Goal: Information Seeking & Learning: Check status

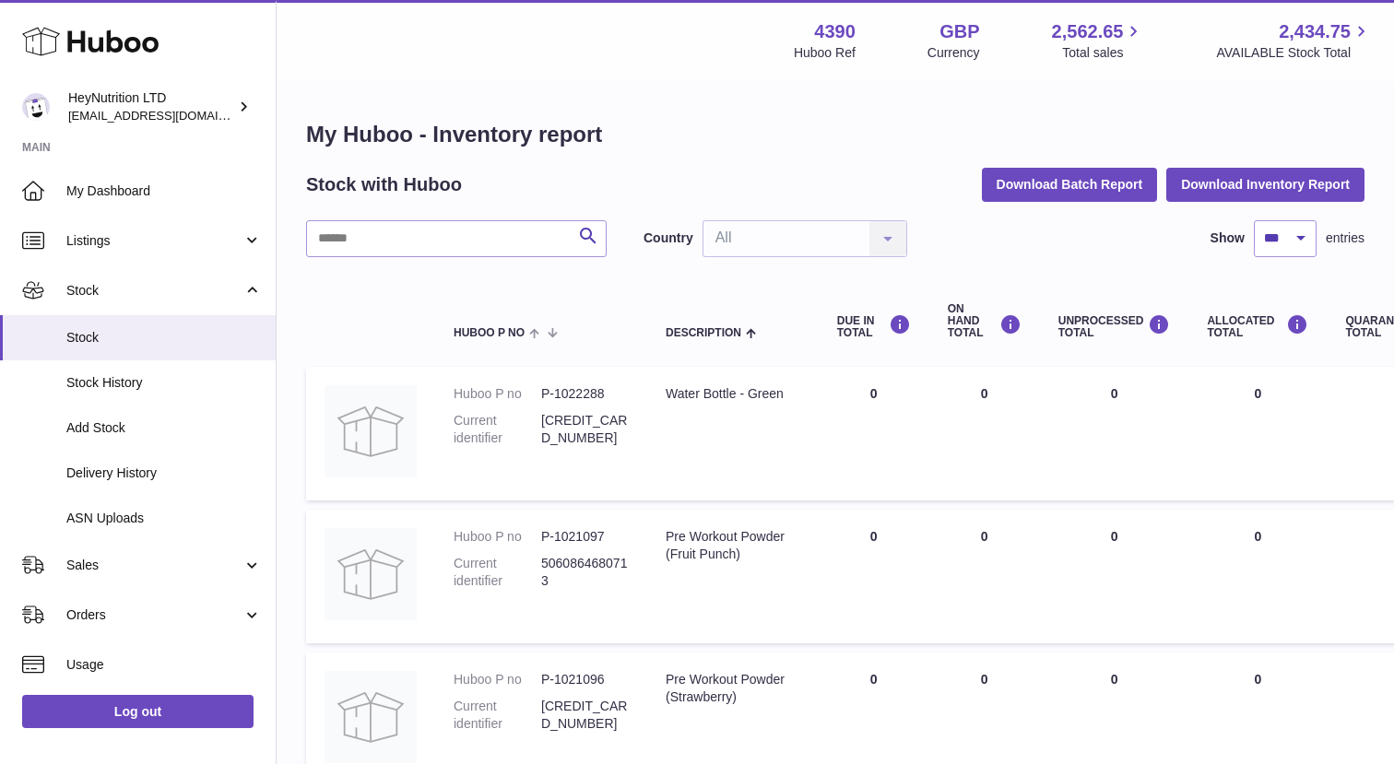
select select "***"
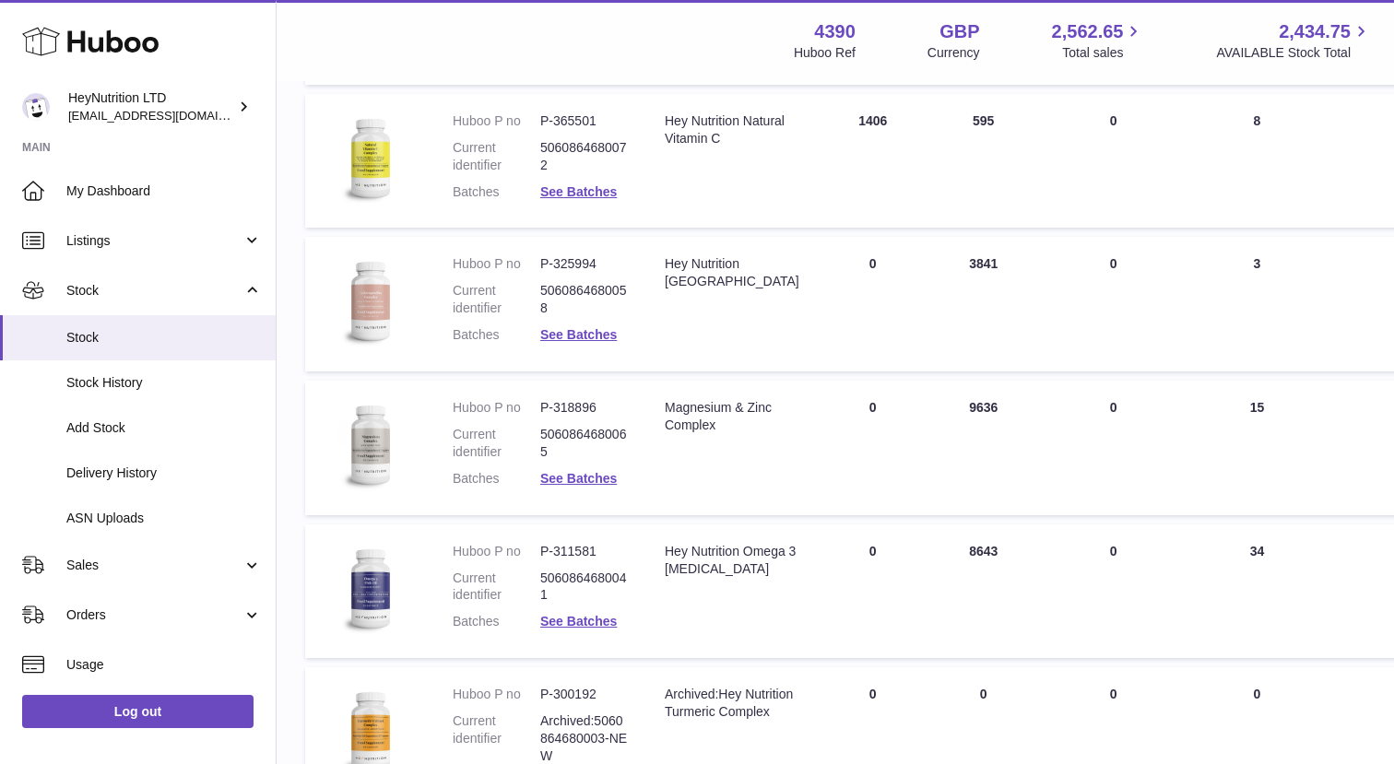
scroll to position [4167, 1]
click at [562, 410] on dd "P-318896" at bounding box center [584, 407] width 88 height 18
copy dl "P-318896"
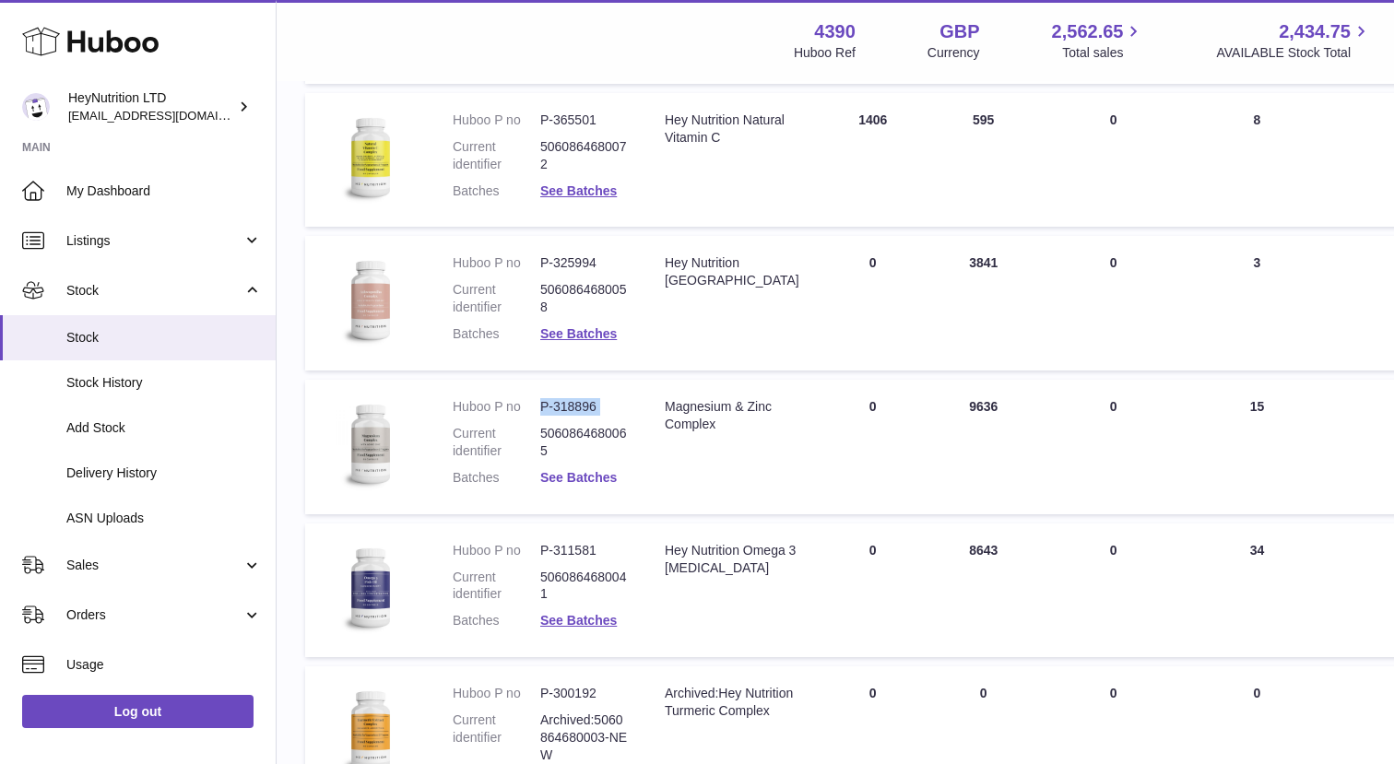
click at [568, 474] on link "See Batches" at bounding box center [578, 477] width 77 height 15
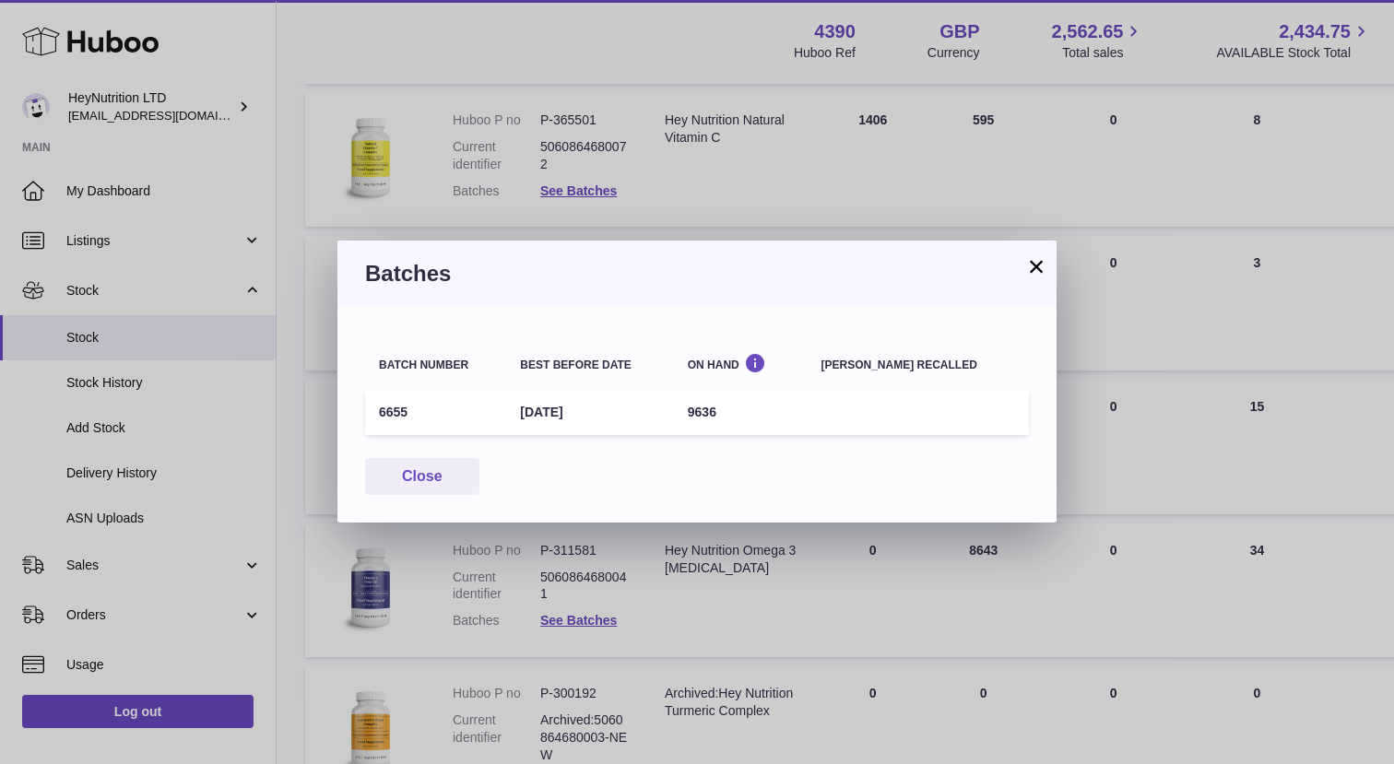
click at [398, 408] on td "6655" at bounding box center [435, 412] width 141 height 45
copy td "6655"
click at [759, 144] on div "× Batches Batch number Best before date On Hand [PERSON_NAME] recalled 6655 [DA…" at bounding box center [697, 382] width 1394 height 764
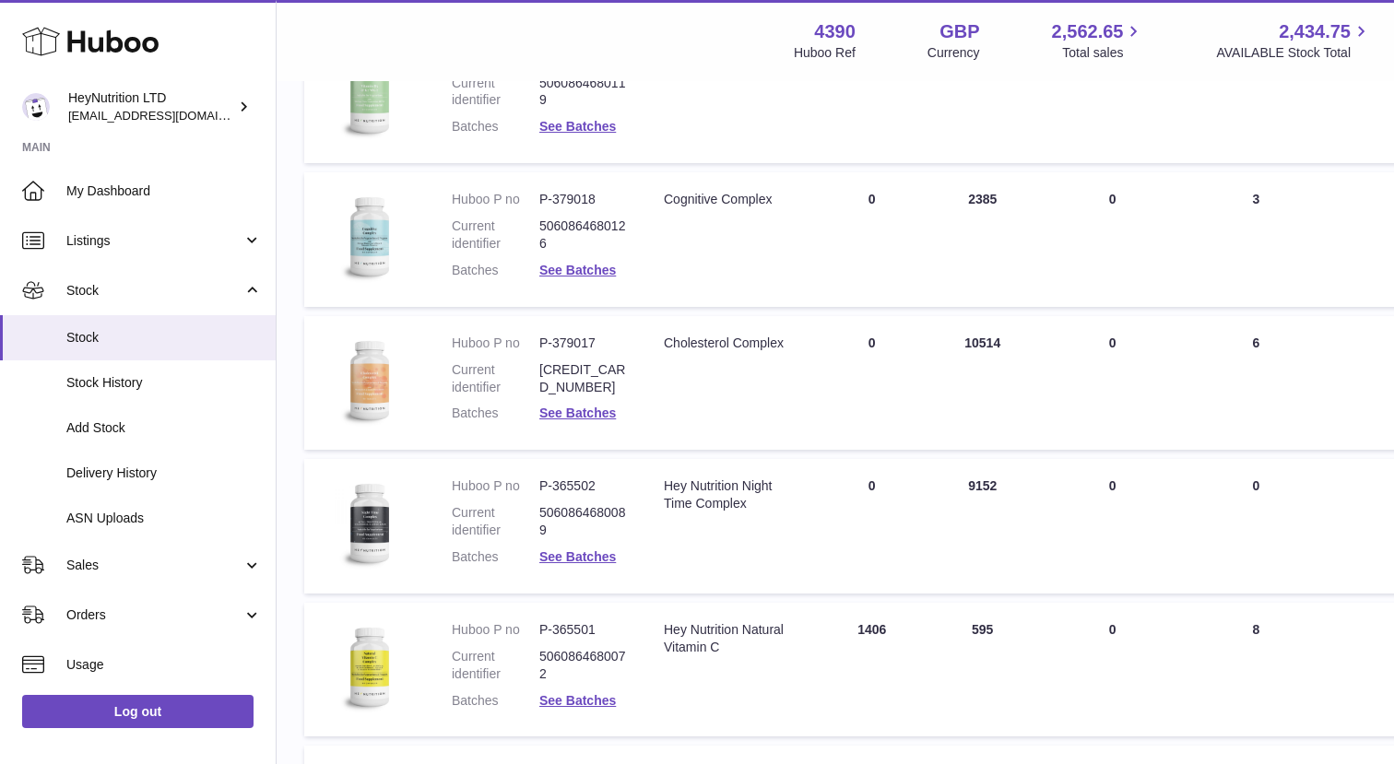
scroll to position [3662, 2]
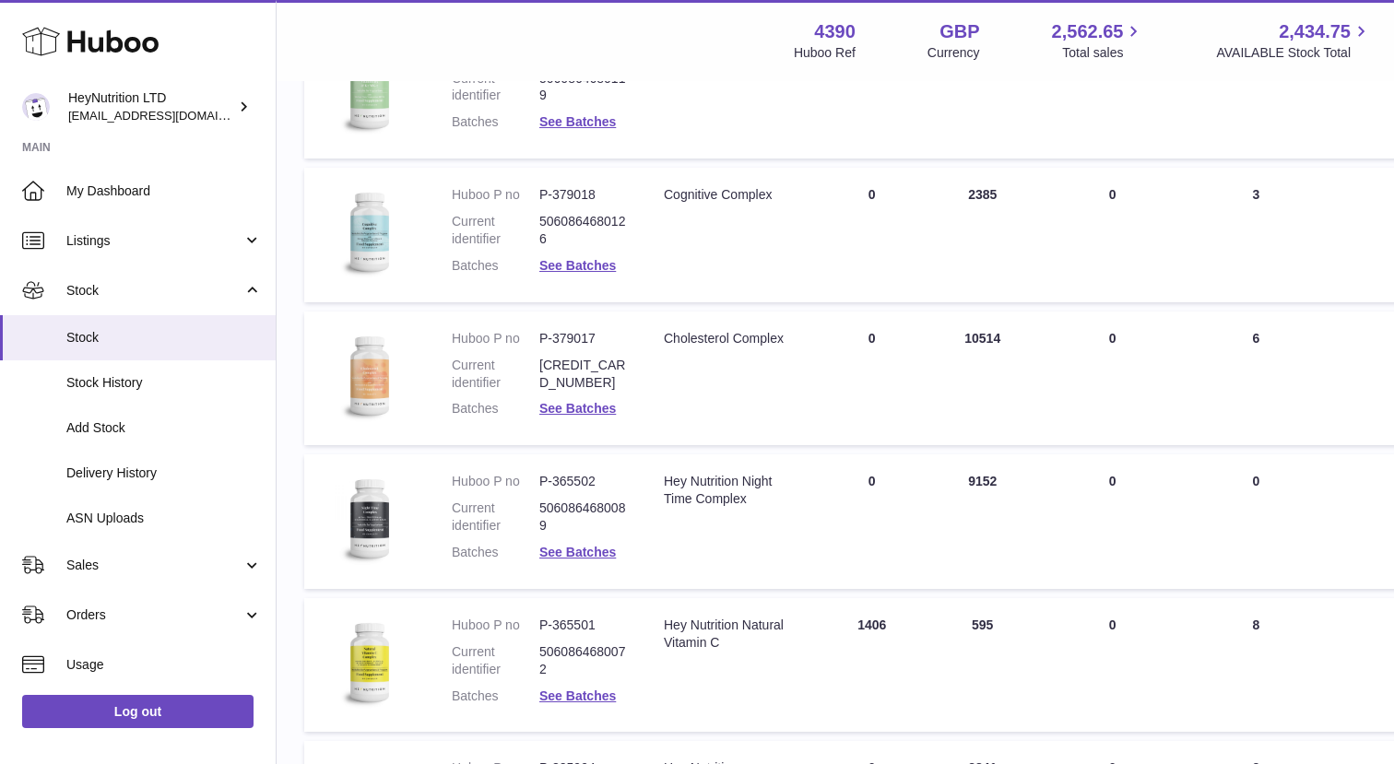
click at [559, 332] on dd "P-379017" at bounding box center [583, 339] width 88 height 18
copy dl "P-379017"
click at [566, 411] on link "See Batches" at bounding box center [577, 408] width 77 height 15
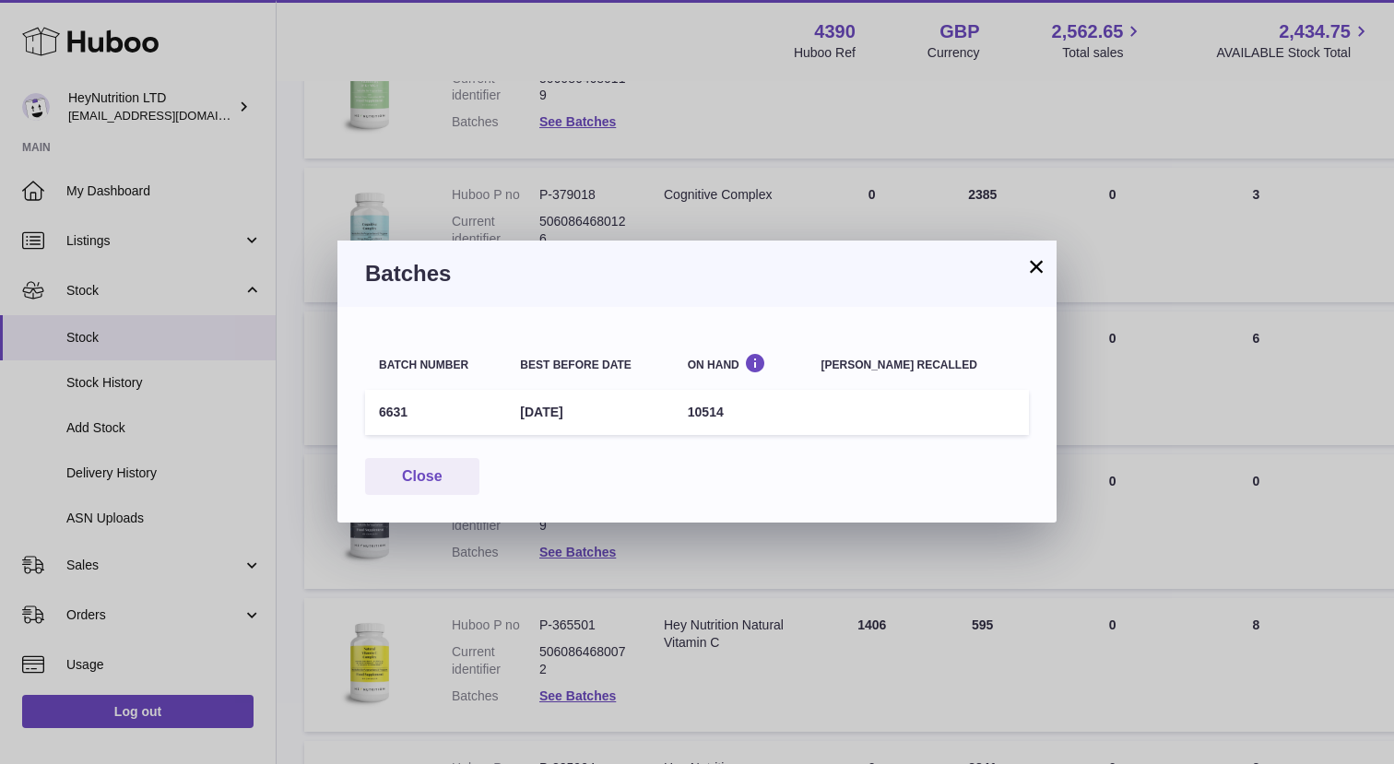
click at [399, 413] on td "6631" at bounding box center [435, 412] width 141 height 45
copy td "6631"
click at [906, 157] on div "× Batches Batch number Best before date On Hand [PERSON_NAME] recalled 6631 [DA…" at bounding box center [697, 382] width 1394 height 764
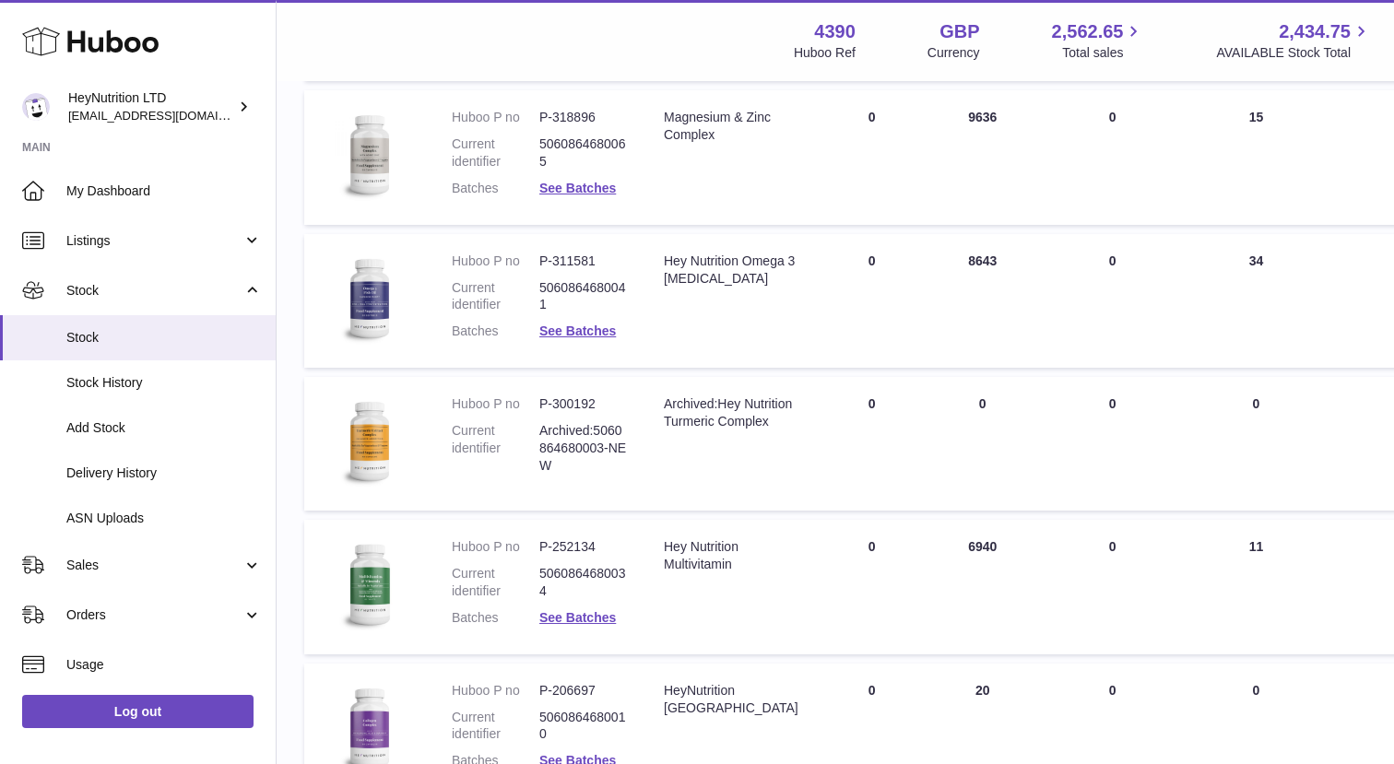
scroll to position [4423, 2]
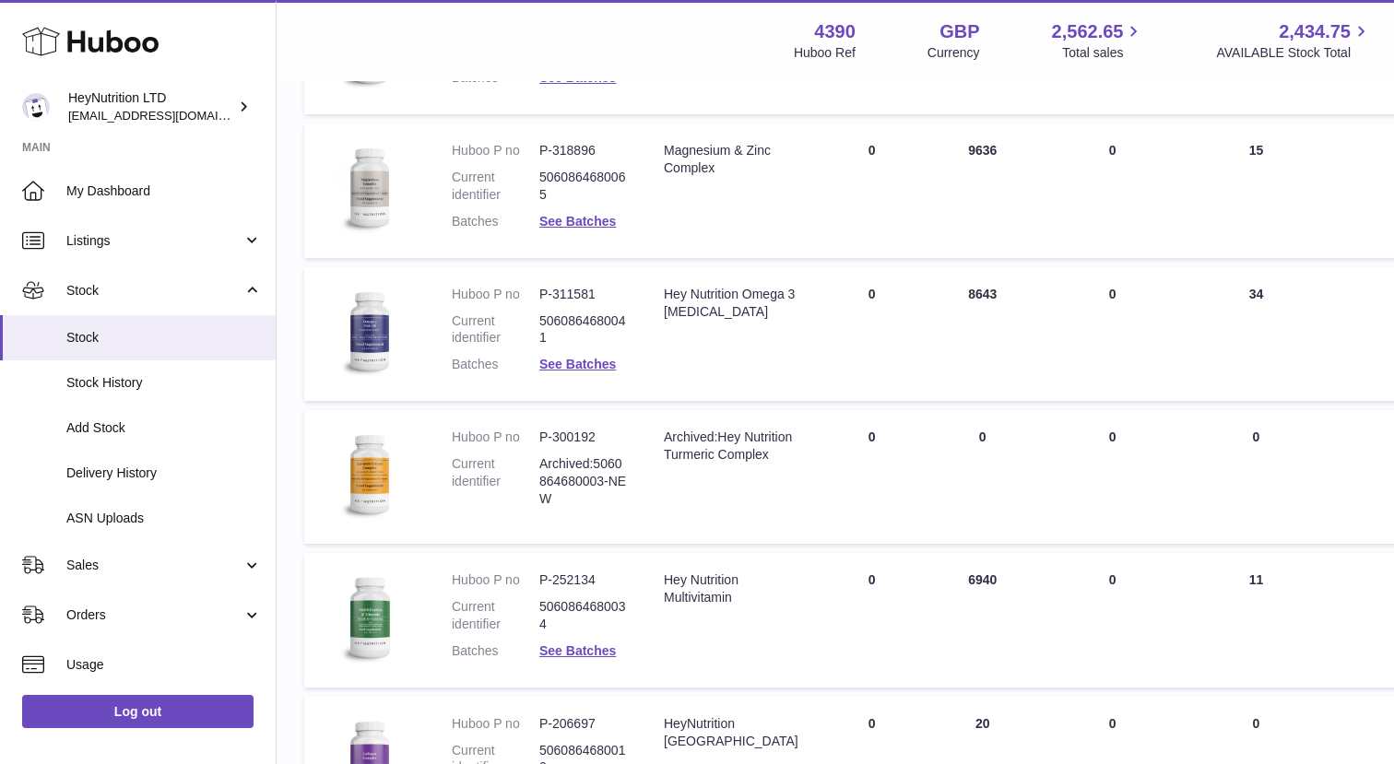
click at [572, 290] on dd "P-311581" at bounding box center [583, 295] width 88 height 18
copy dl "P-311581"
click at [571, 365] on link "See Batches" at bounding box center [577, 364] width 77 height 15
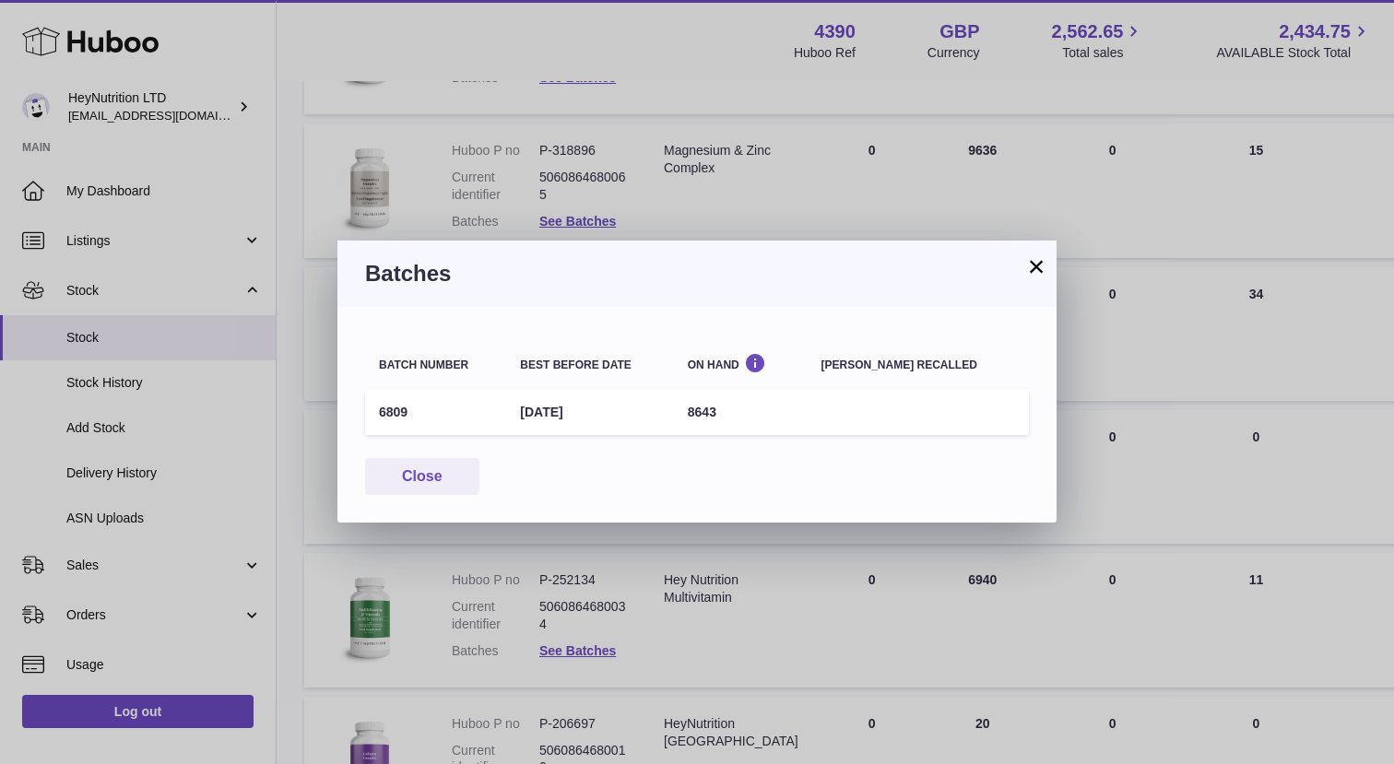
click at [389, 416] on td "6809" at bounding box center [435, 412] width 141 height 45
copy td "6809"
click at [1018, 179] on div "× Batches Batch number Best before date On Hand [PERSON_NAME] recalled 6809 [DA…" at bounding box center [697, 382] width 1394 height 764
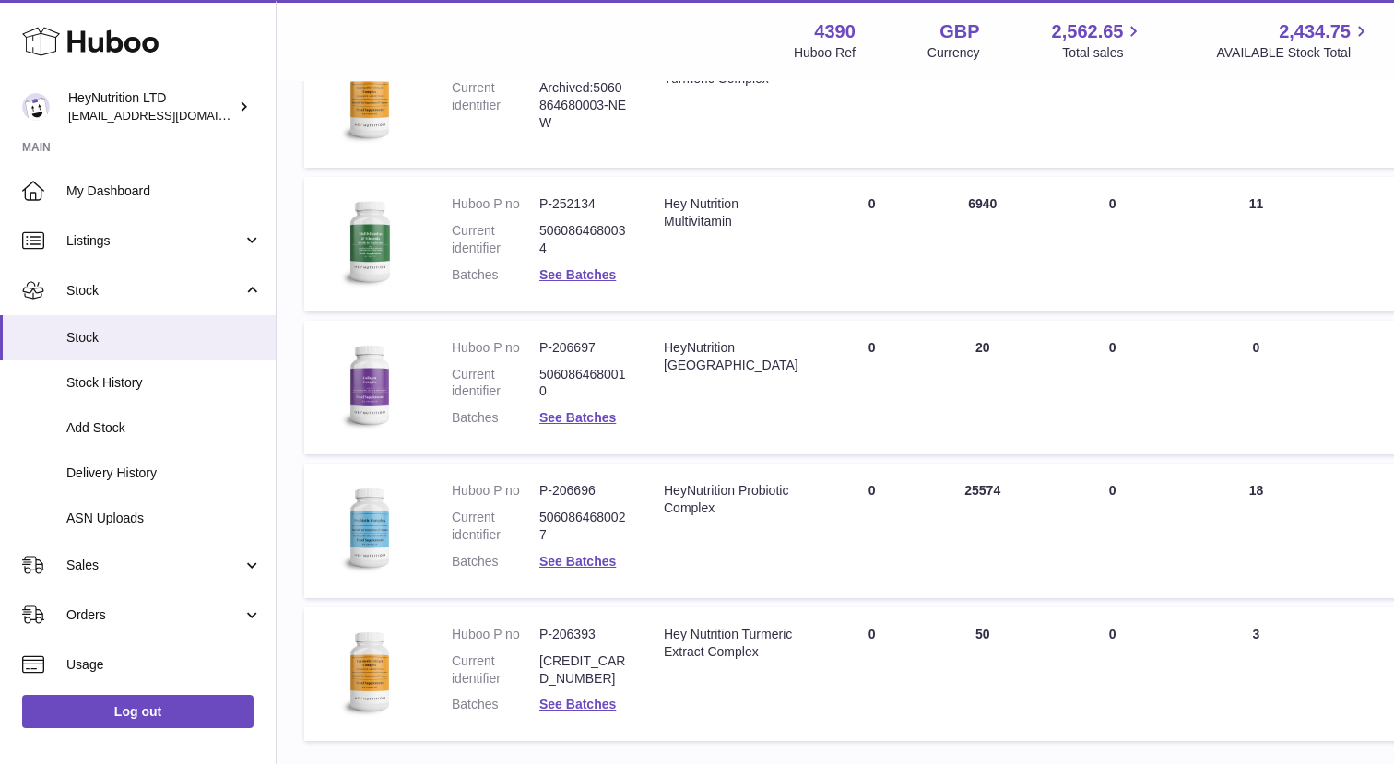
scroll to position [4932, 2]
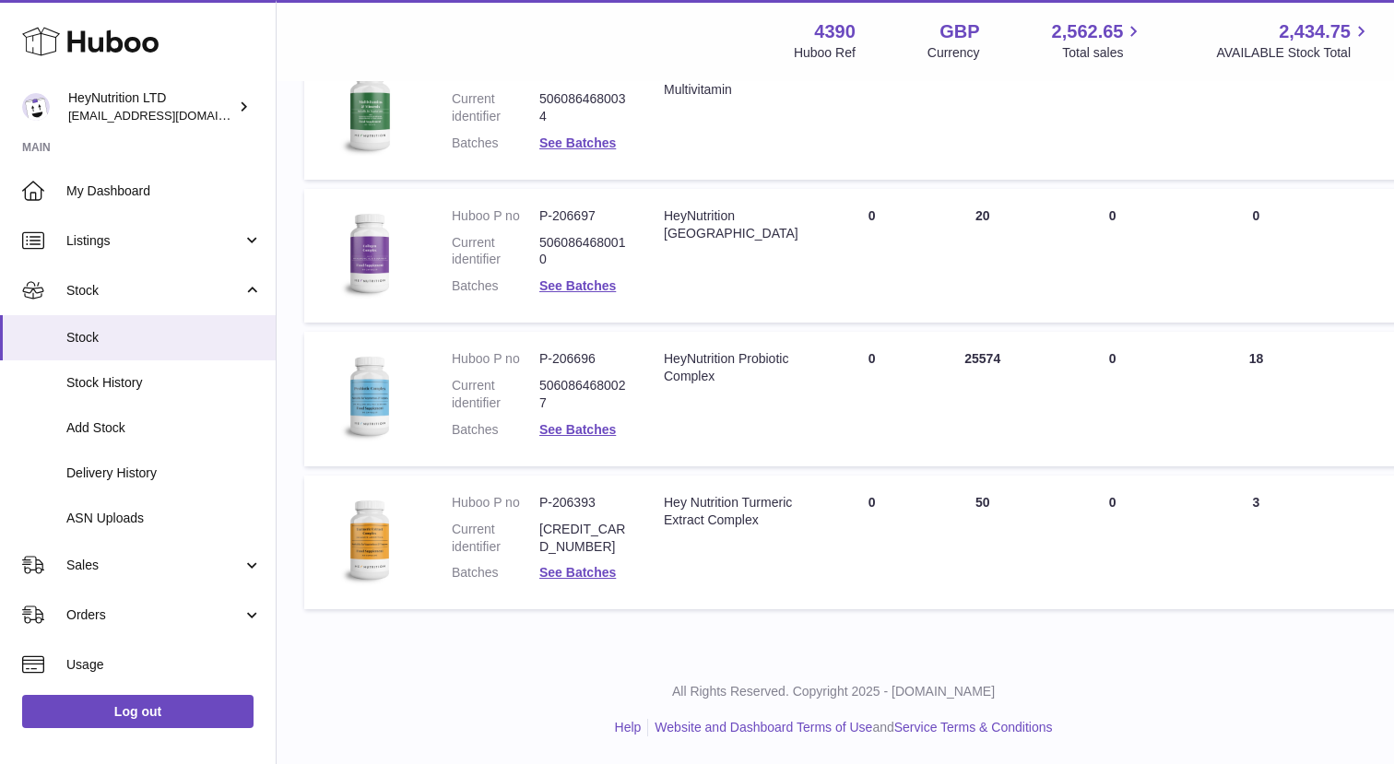
click at [567, 347] on td "Huboo P no P-206696 Current identifier 5060864680027 Batches See Batches" at bounding box center [539, 399] width 212 height 135
click at [568, 356] on dd "P-206696" at bounding box center [583, 359] width 88 height 18
copy dl "P-206696"
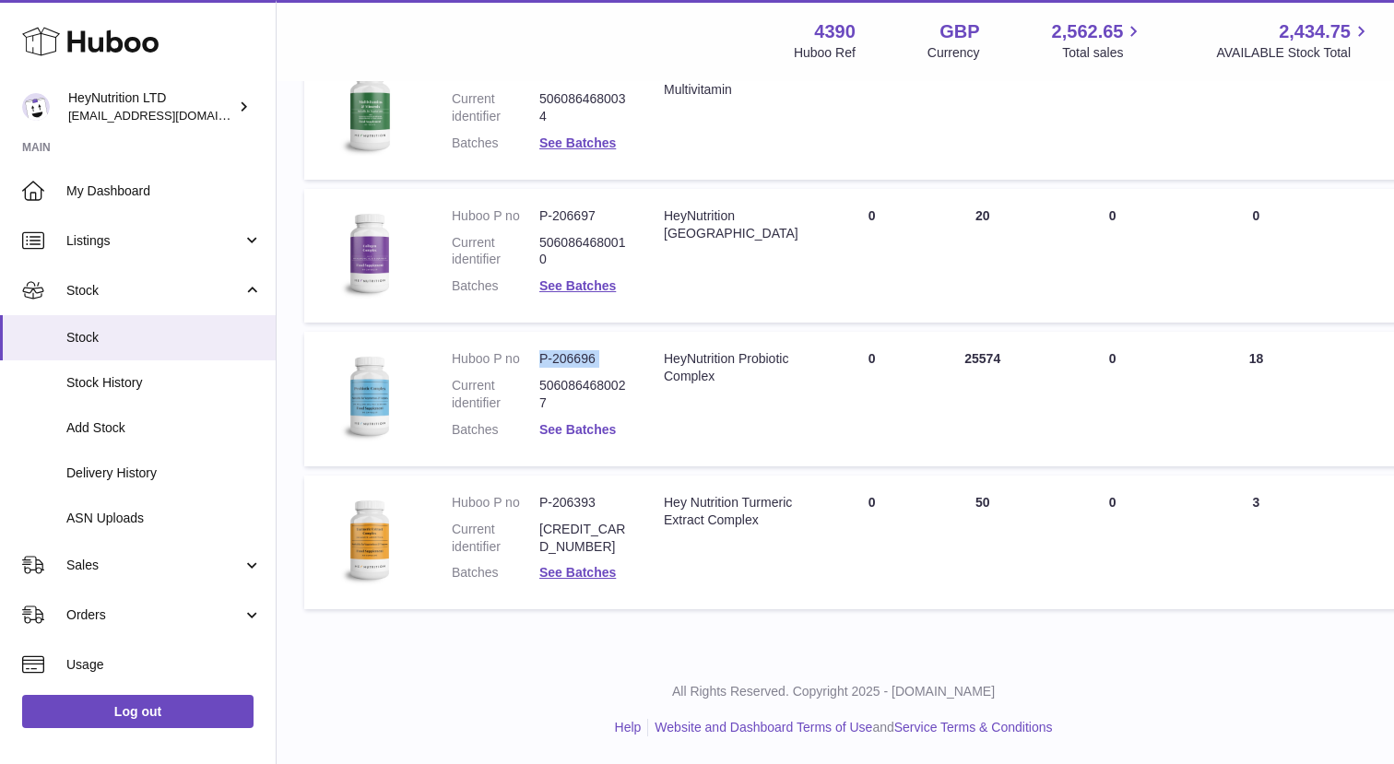
click at [577, 428] on link "See Batches" at bounding box center [577, 429] width 77 height 15
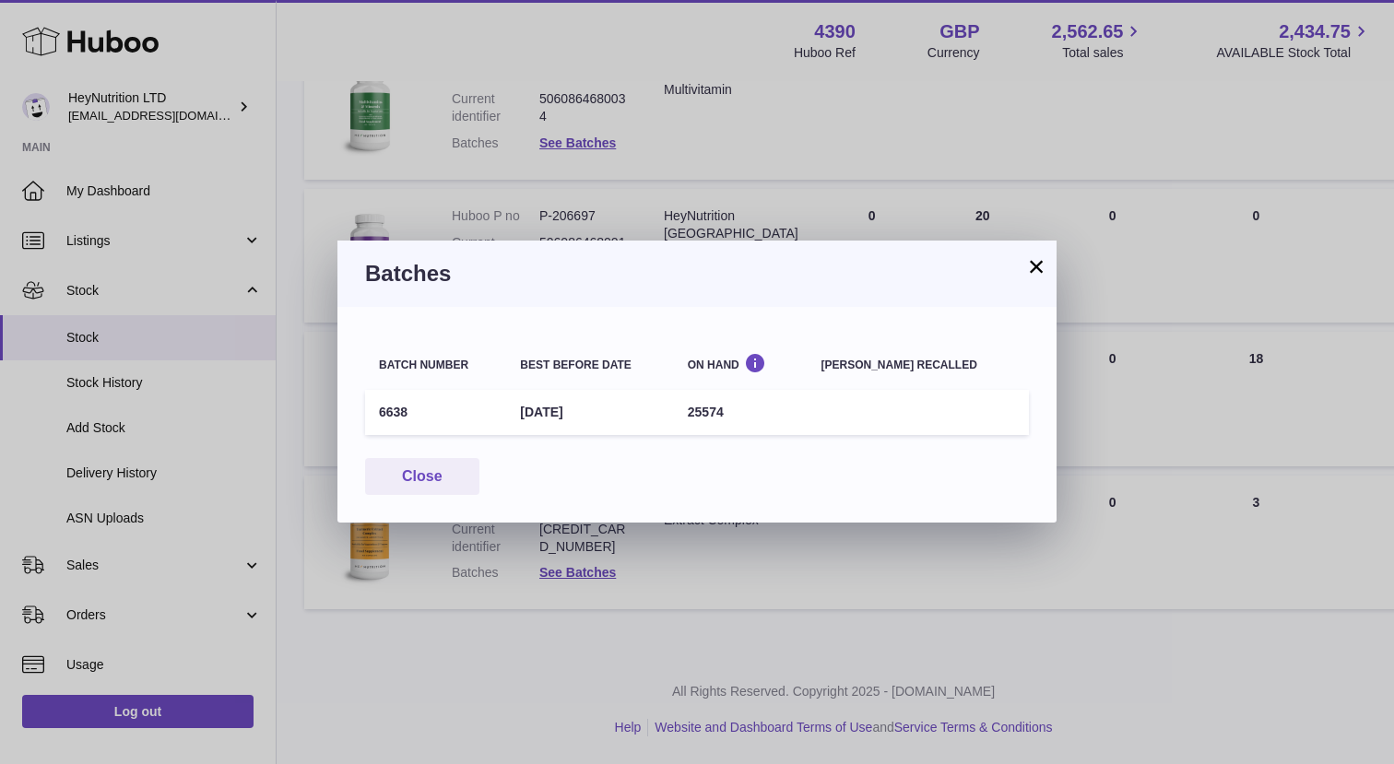
click at [393, 407] on td "6638" at bounding box center [435, 412] width 141 height 45
copy td "6638"
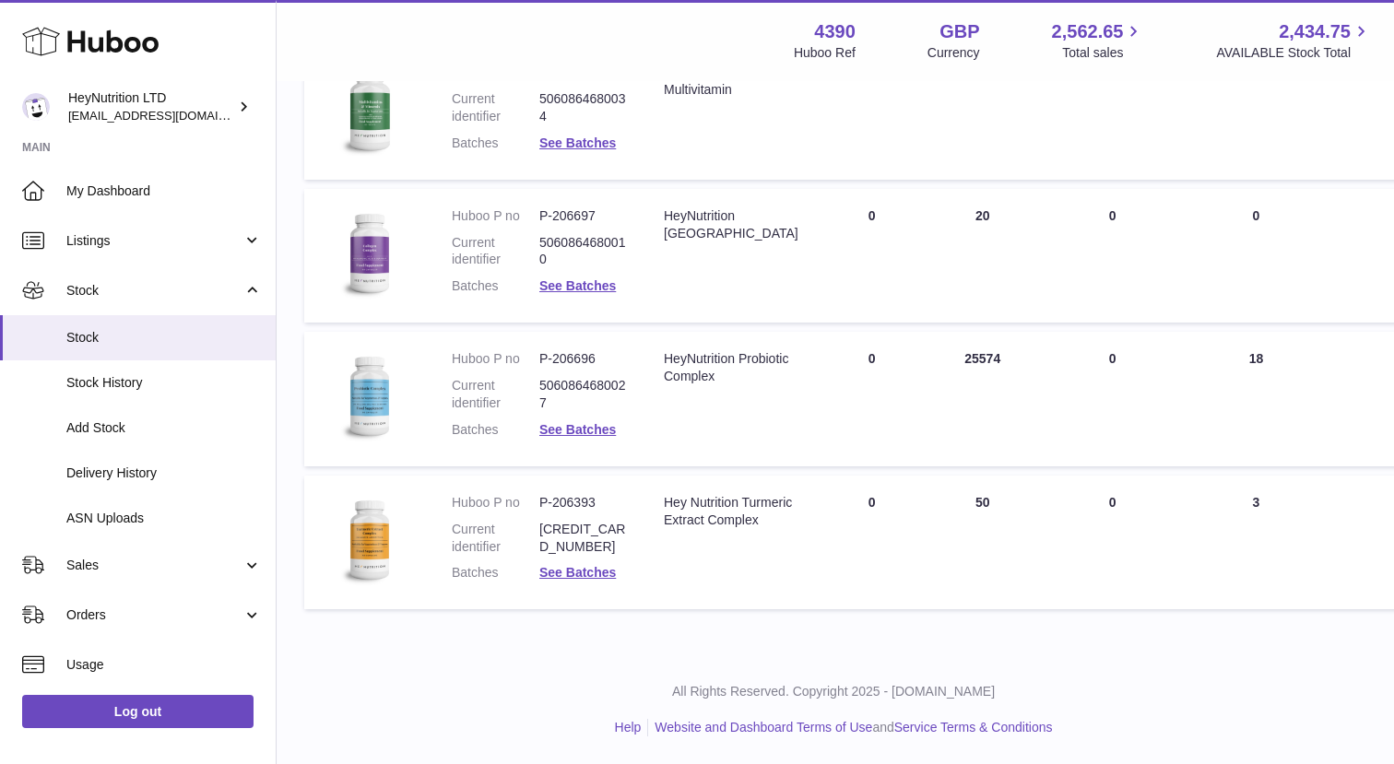
click at [1098, 303] on div at bounding box center [697, 382] width 1394 height 764
